Goal: Information Seeking & Learning: Learn about a topic

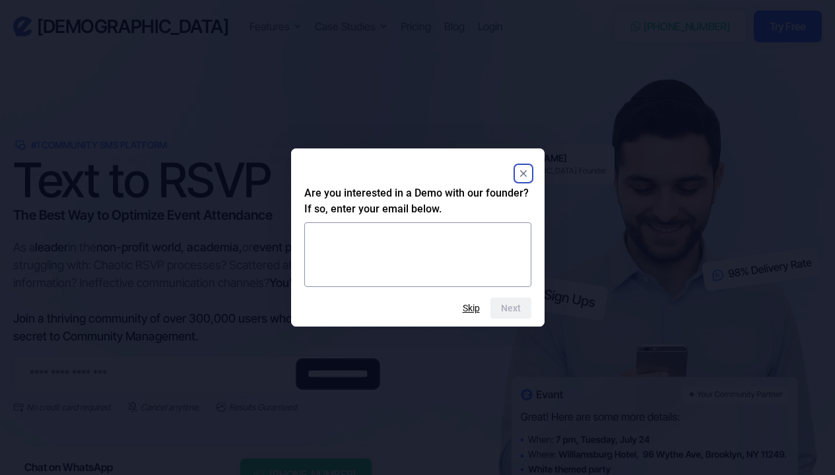
click at [524, 176] on rect "Close" at bounding box center [523, 174] width 16 height 16
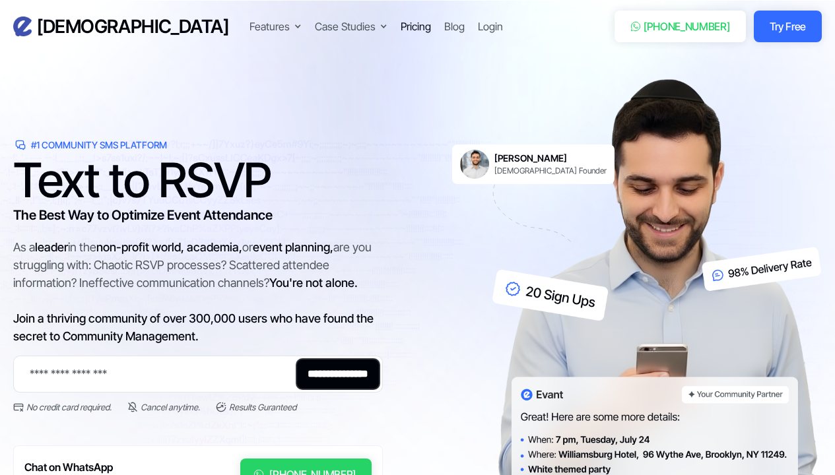
click at [401, 24] on div "Pricing" at bounding box center [416, 26] width 30 height 16
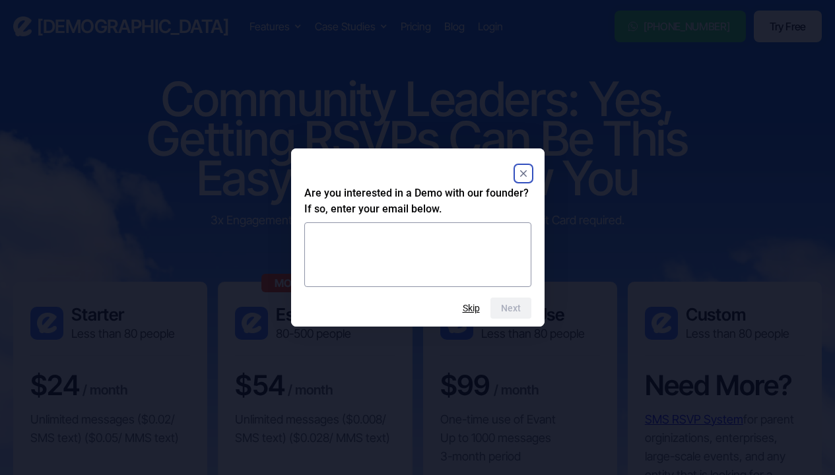
click at [521, 172] on rect "Close" at bounding box center [523, 174] width 16 height 16
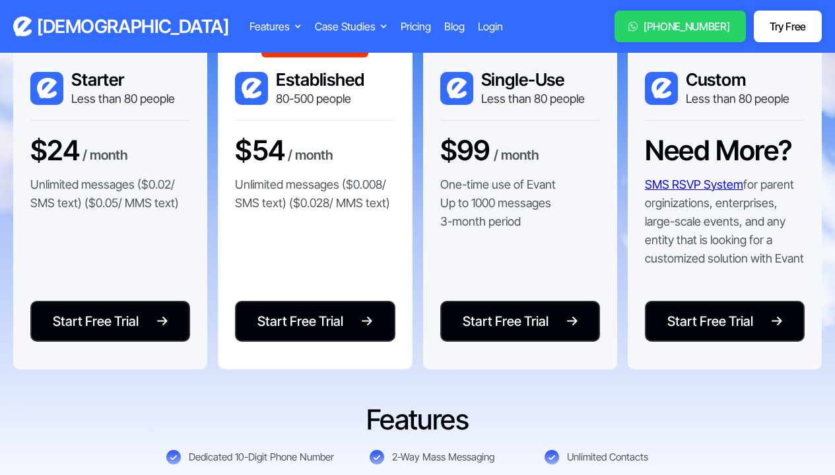
scroll to position [253, 0]
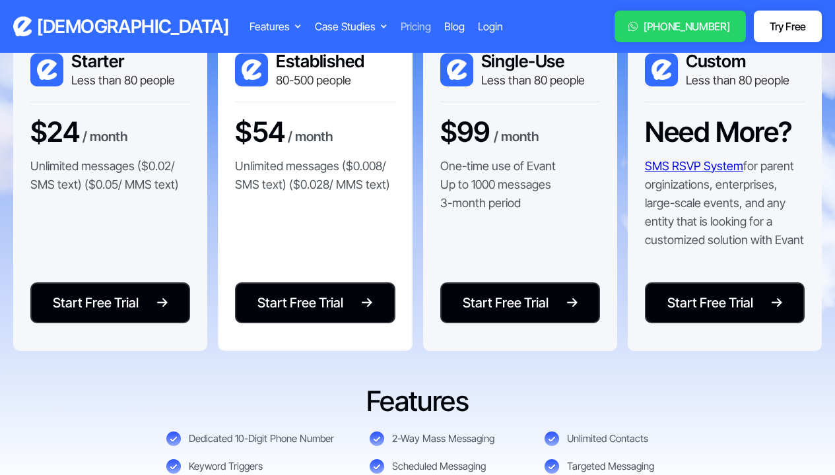
click at [401, 25] on div "Pricing" at bounding box center [416, 26] width 30 height 16
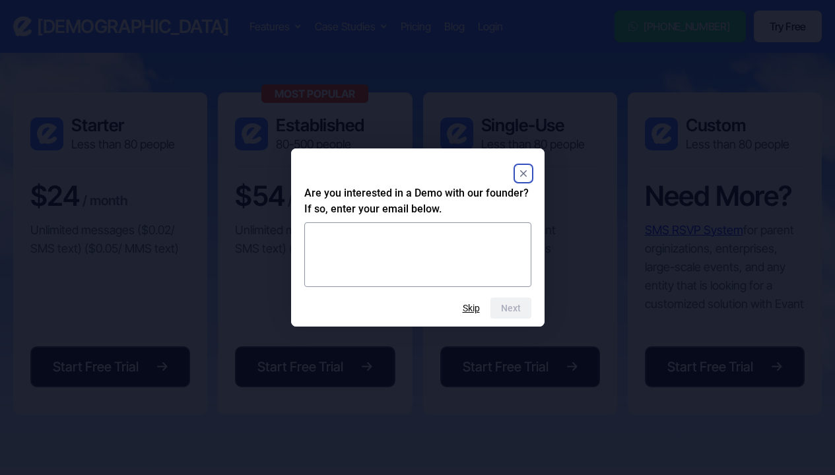
scroll to position [190, 0]
click at [523, 167] on rect "Close" at bounding box center [523, 174] width 16 height 16
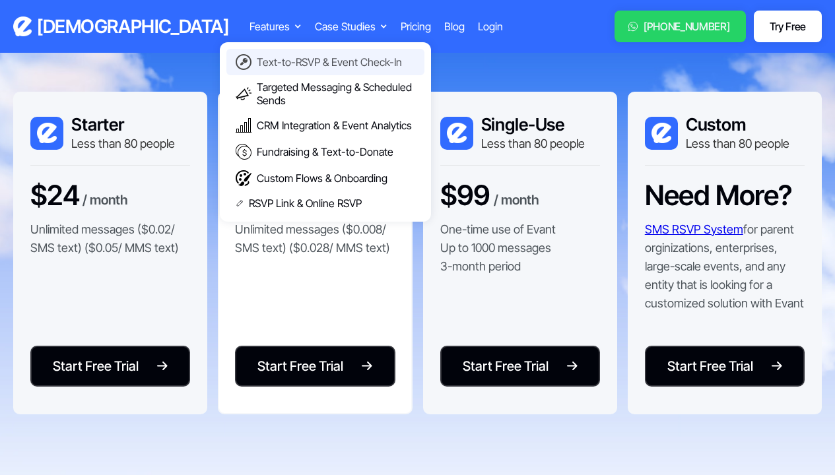
click at [257, 62] on div "Text-to-RSVP & Event Check-In" at bounding box center [329, 61] width 145 height 13
